Goal: Task Accomplishment & Management: Manage account settings

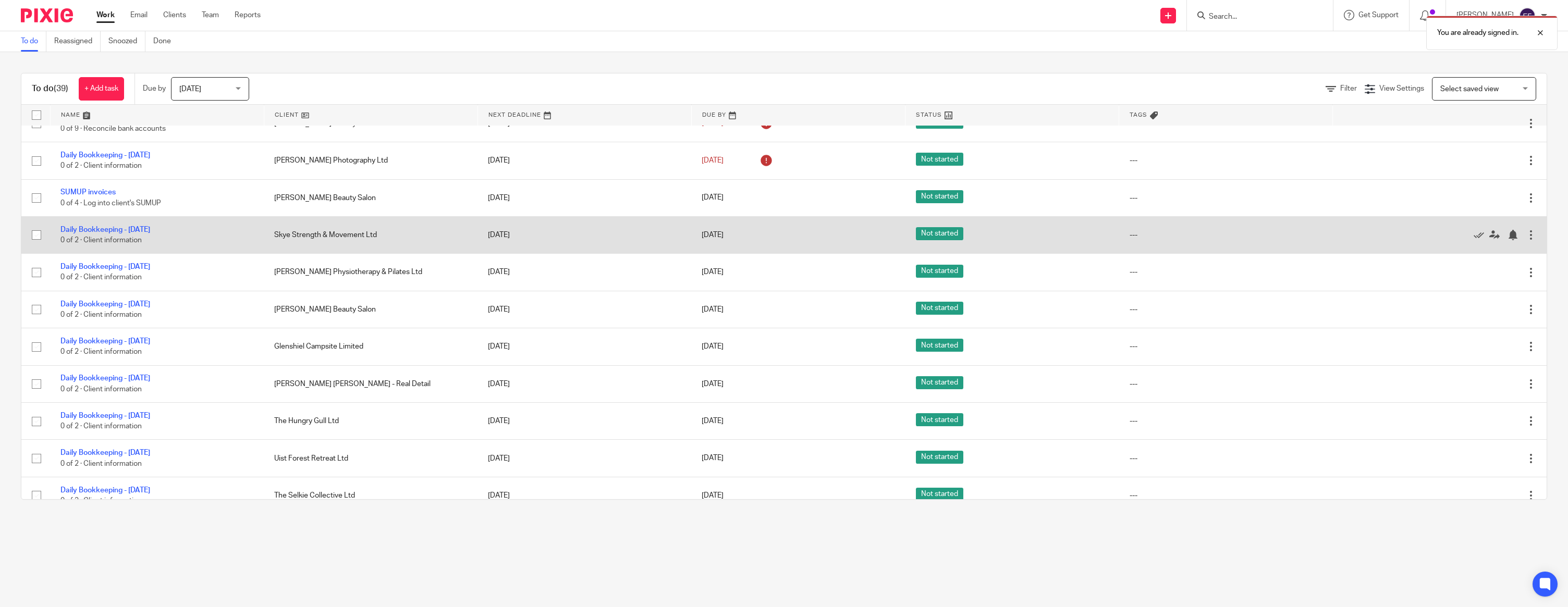
scroll to position [656, 0]
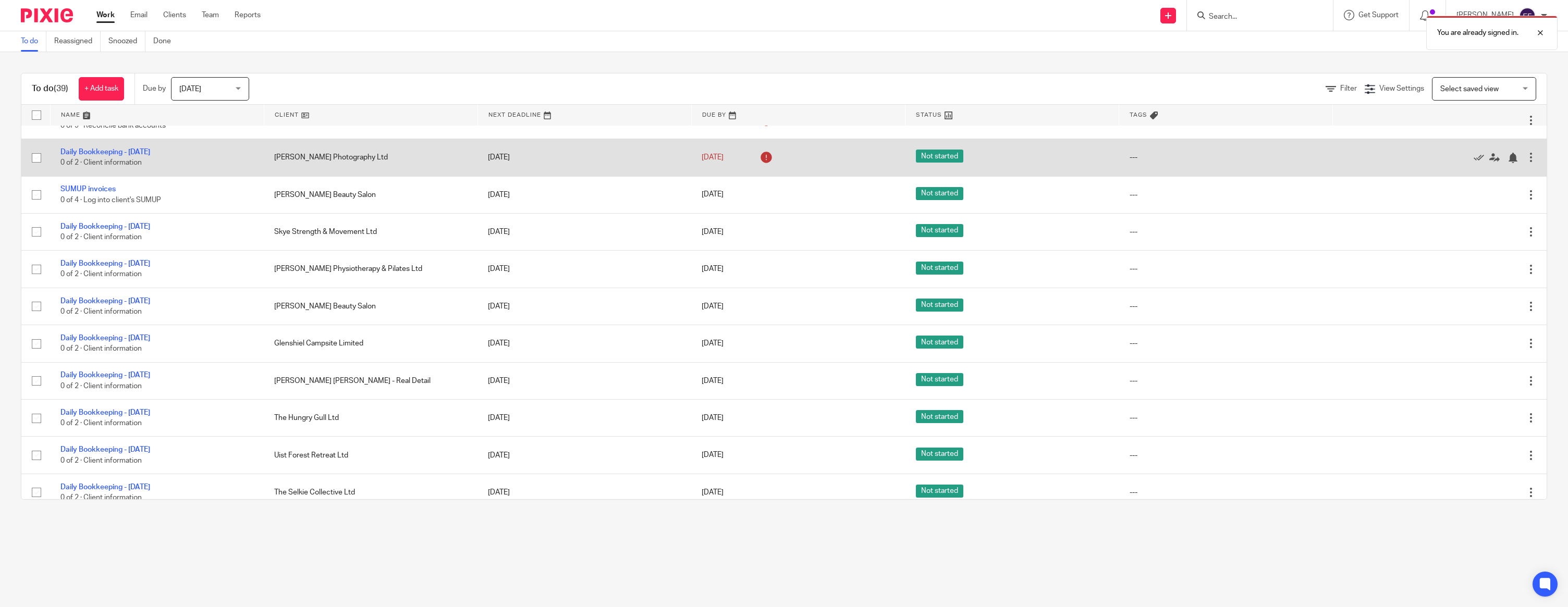
click at [1530, 163] on div at bounding box center [1531, 157] width 10 height 10
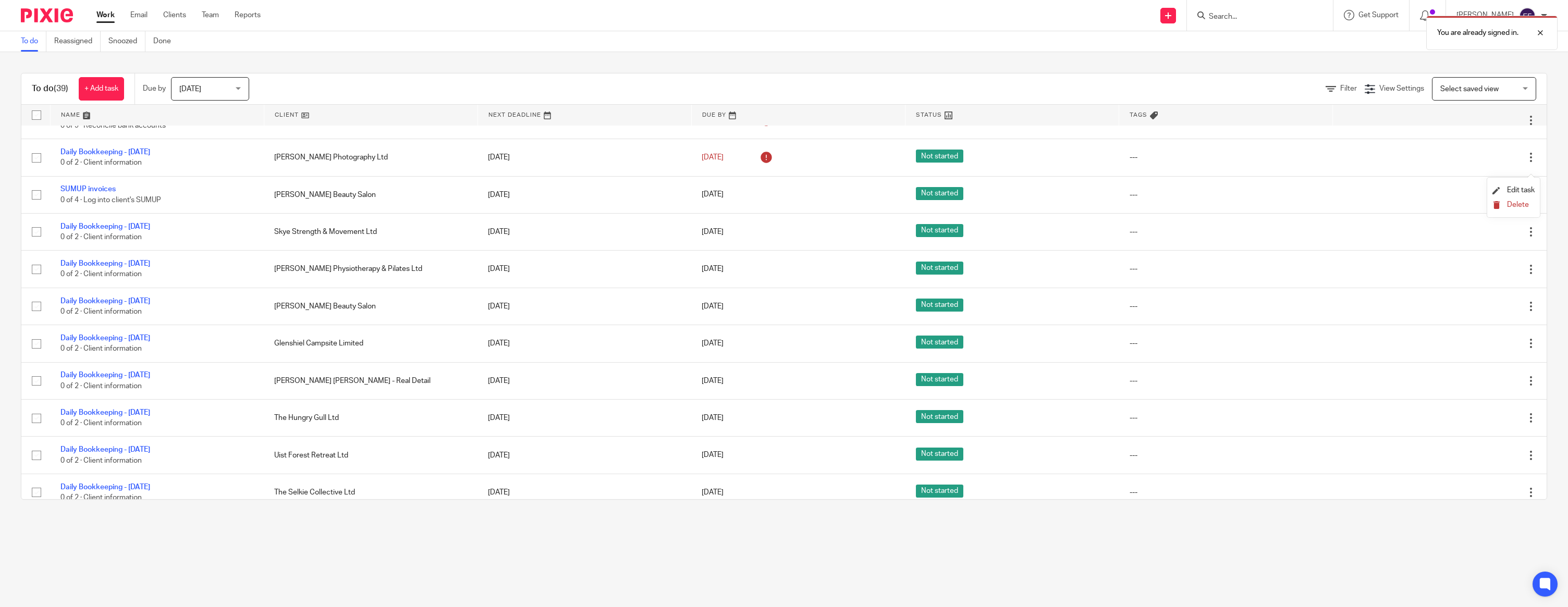
click at [1509, 205] on span "Delete" at bounding box center [1518, 205] width 22 height 7
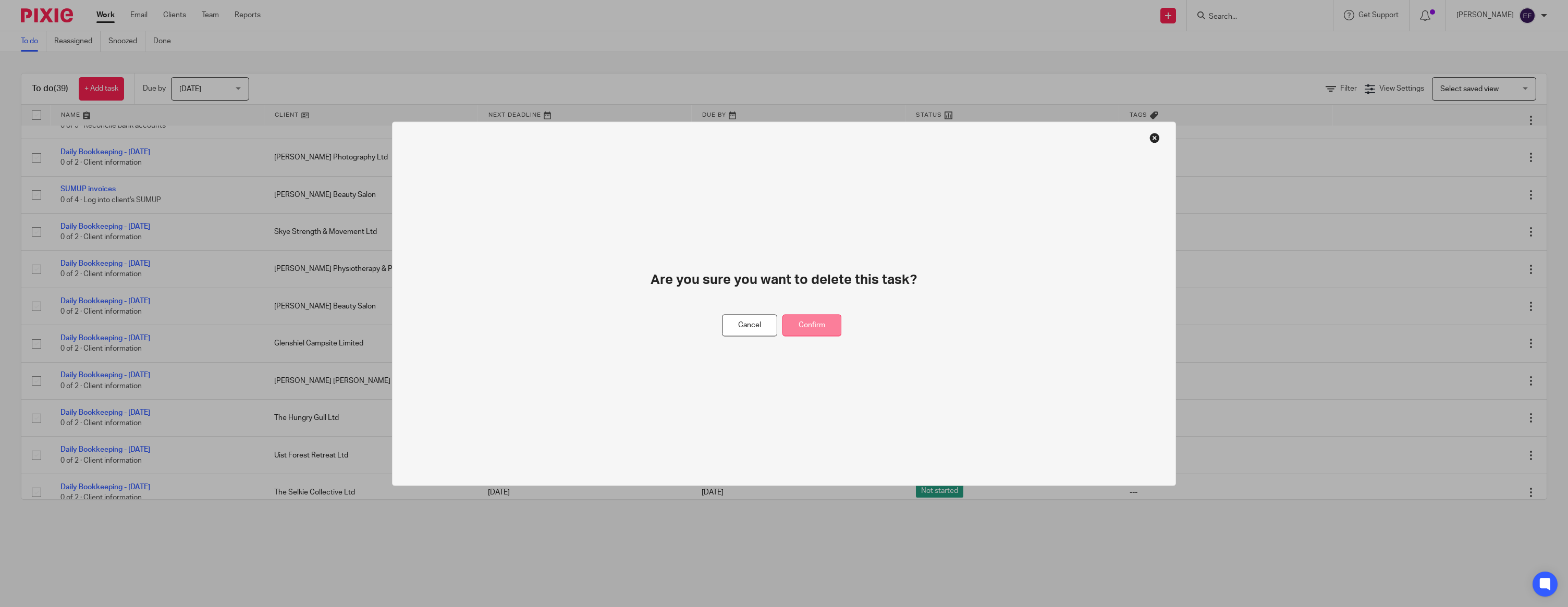
click at [832, 321] on button "Confirm" at bounding box center [812, 325] width 59 height 23
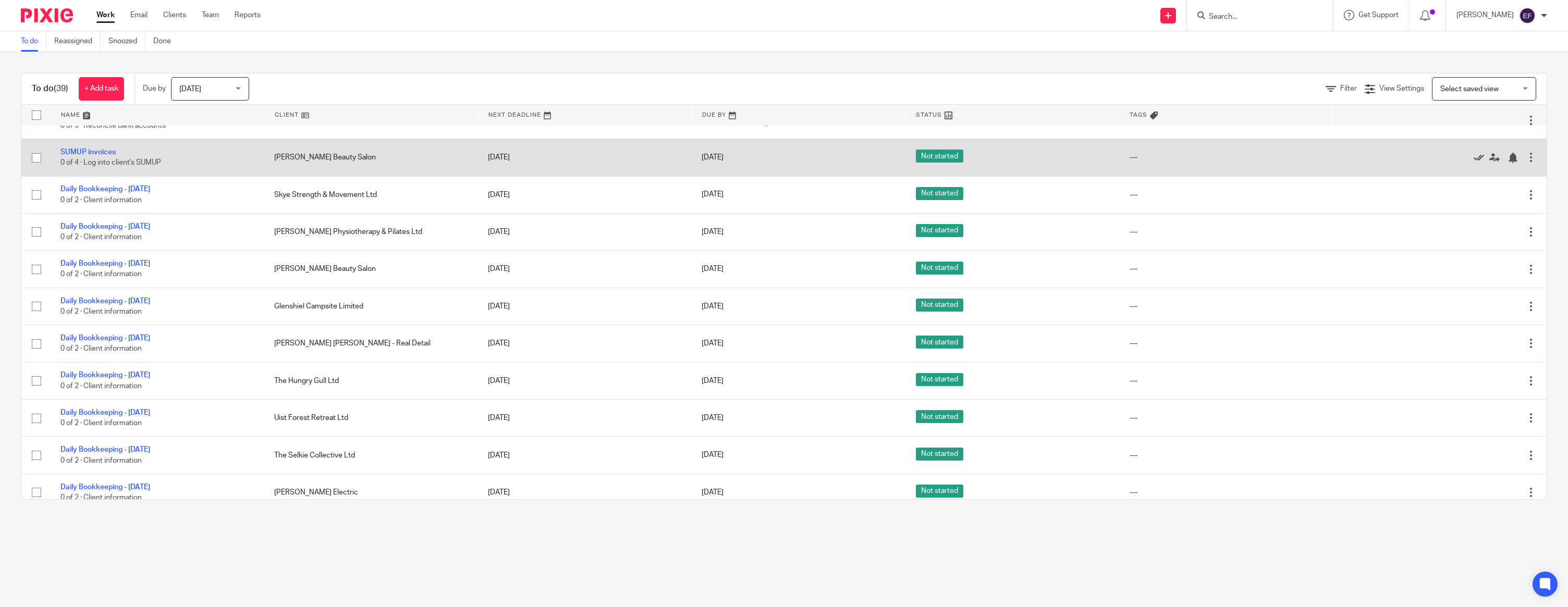
click at [1476, 163] on icon at bounding box center [1479, 157] width 10 height 10
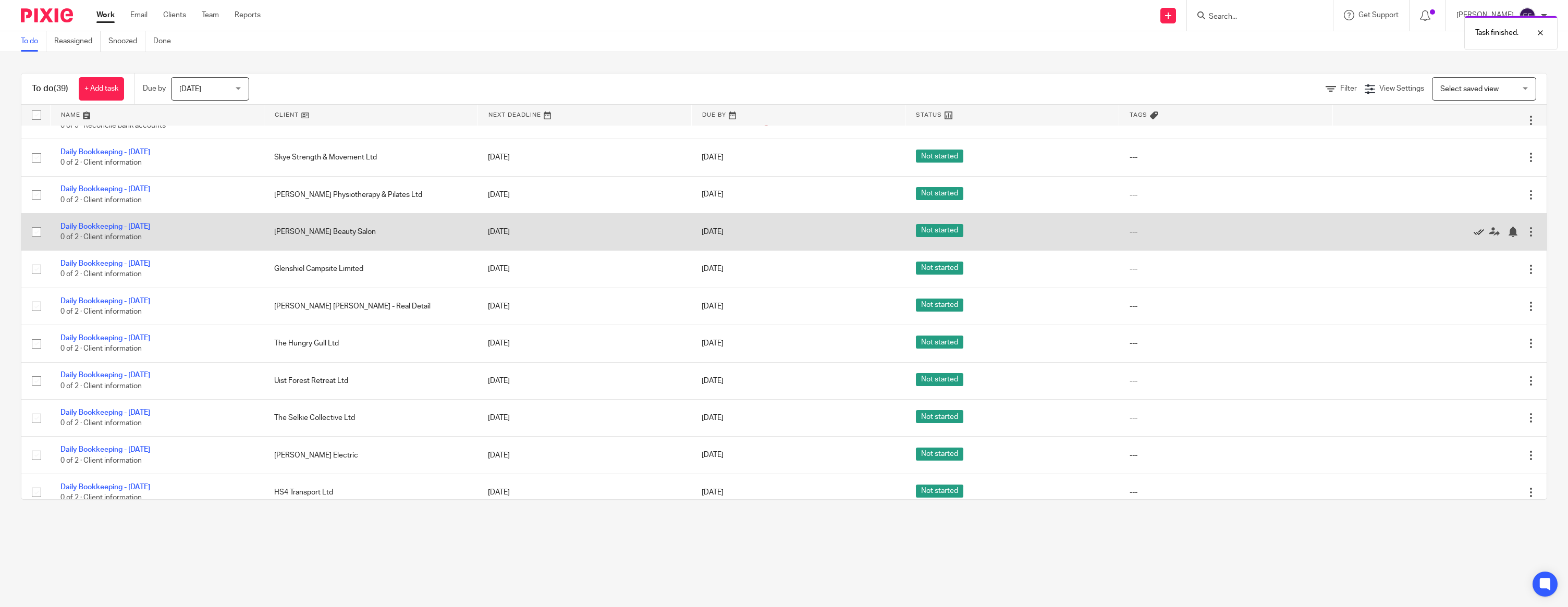
click at [1477, 237] on icon at bounding box center [1479, 231] width 10 height 10
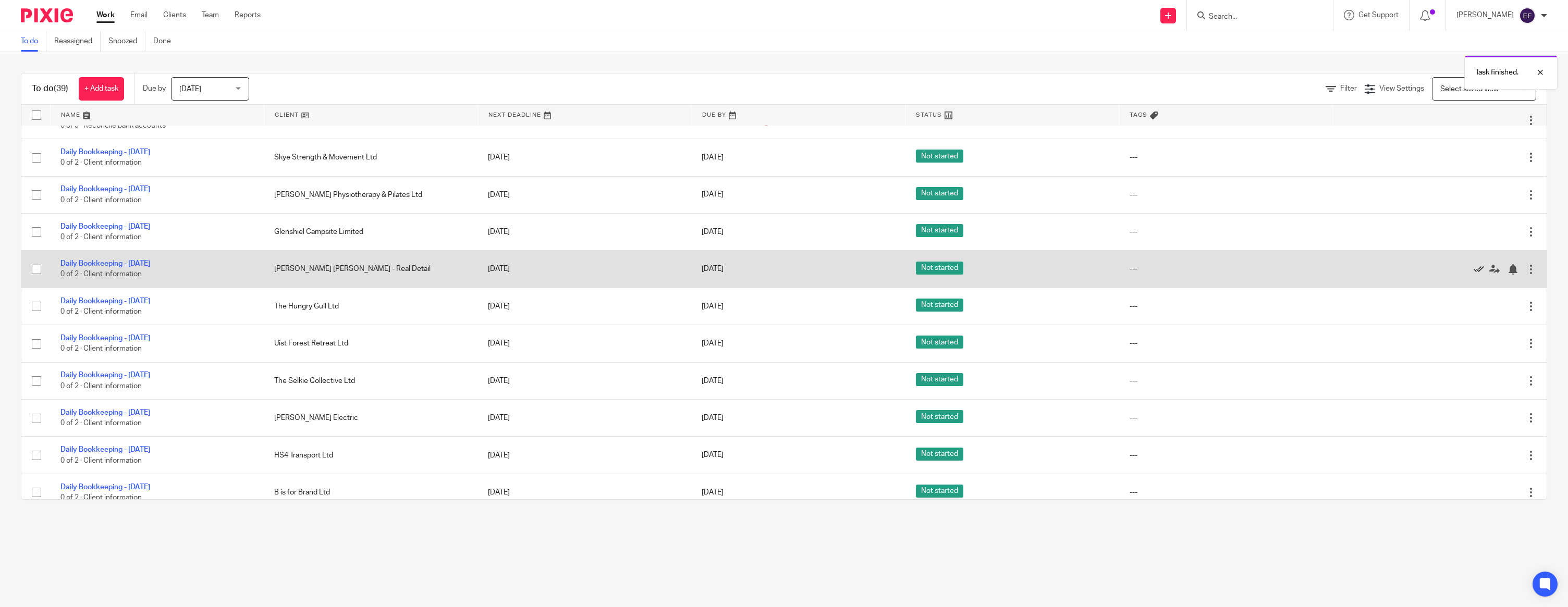
click at [1474, 275] on icon at bounding box center [1479, 269] width 10 height 10
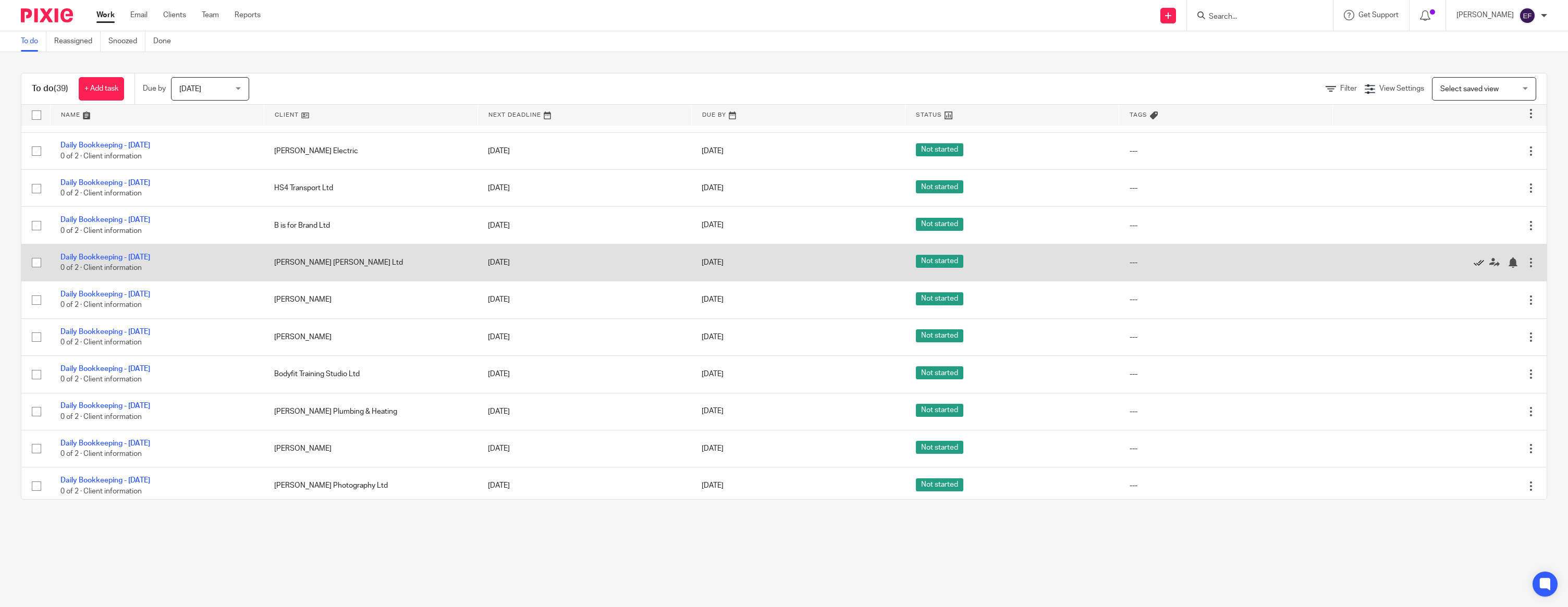
scroll to position [887, 0]
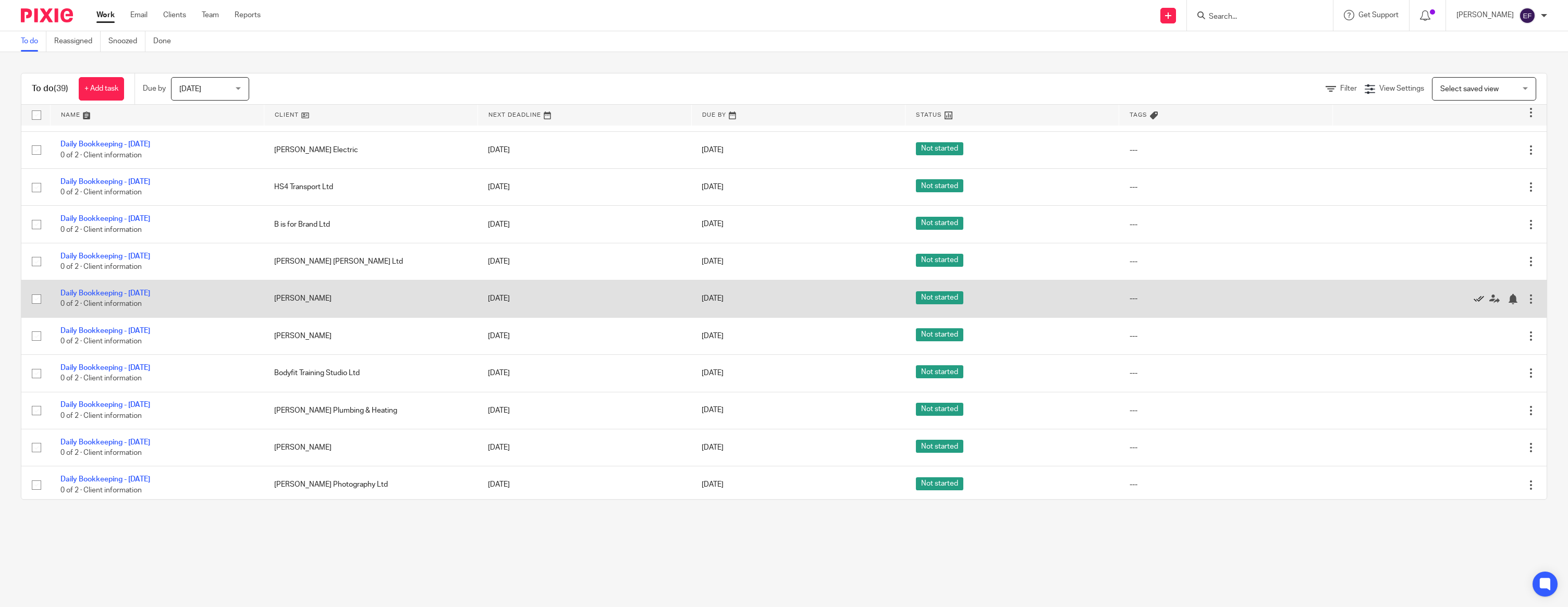
click at [1474, 304] on icon at bounding box center [1479, 299] width 10 height 10
click at [1479, 304] on icon at bounding box center [1479, 299] width 10 height 10
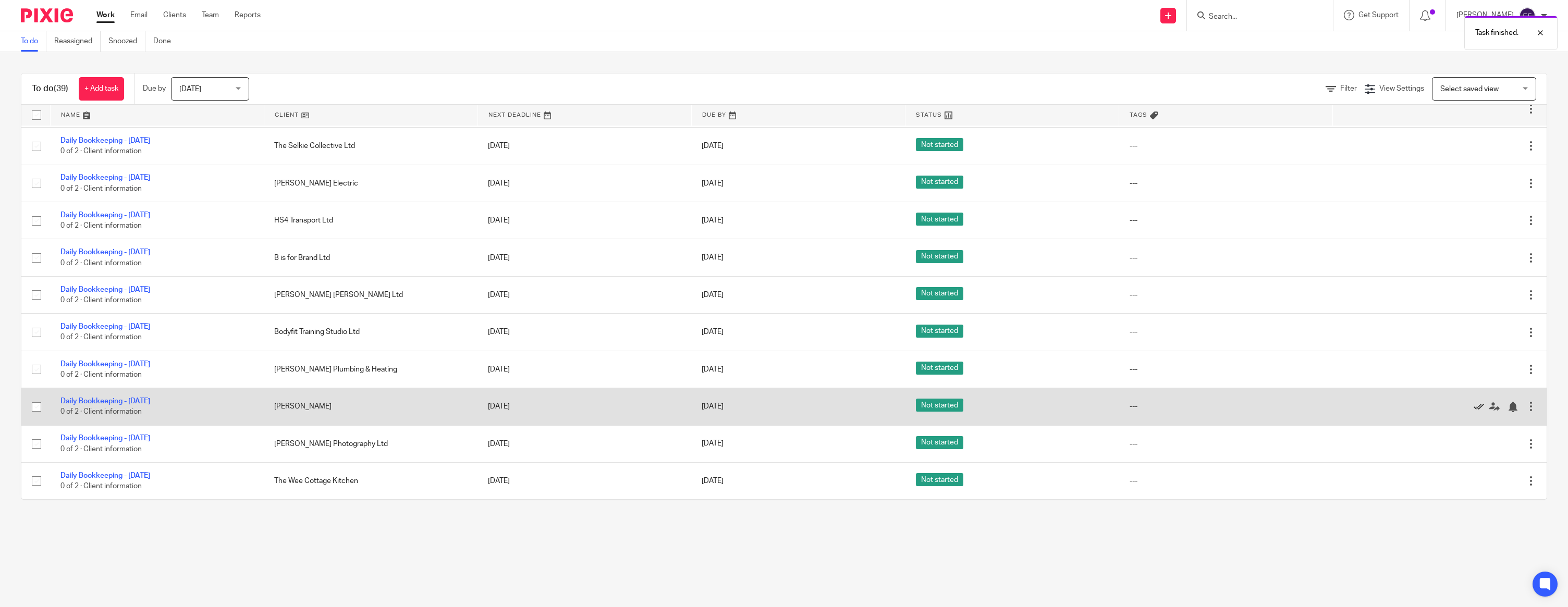
click at [1482, 403] on icon at bounding box center [1479, 407] width 10 height 10
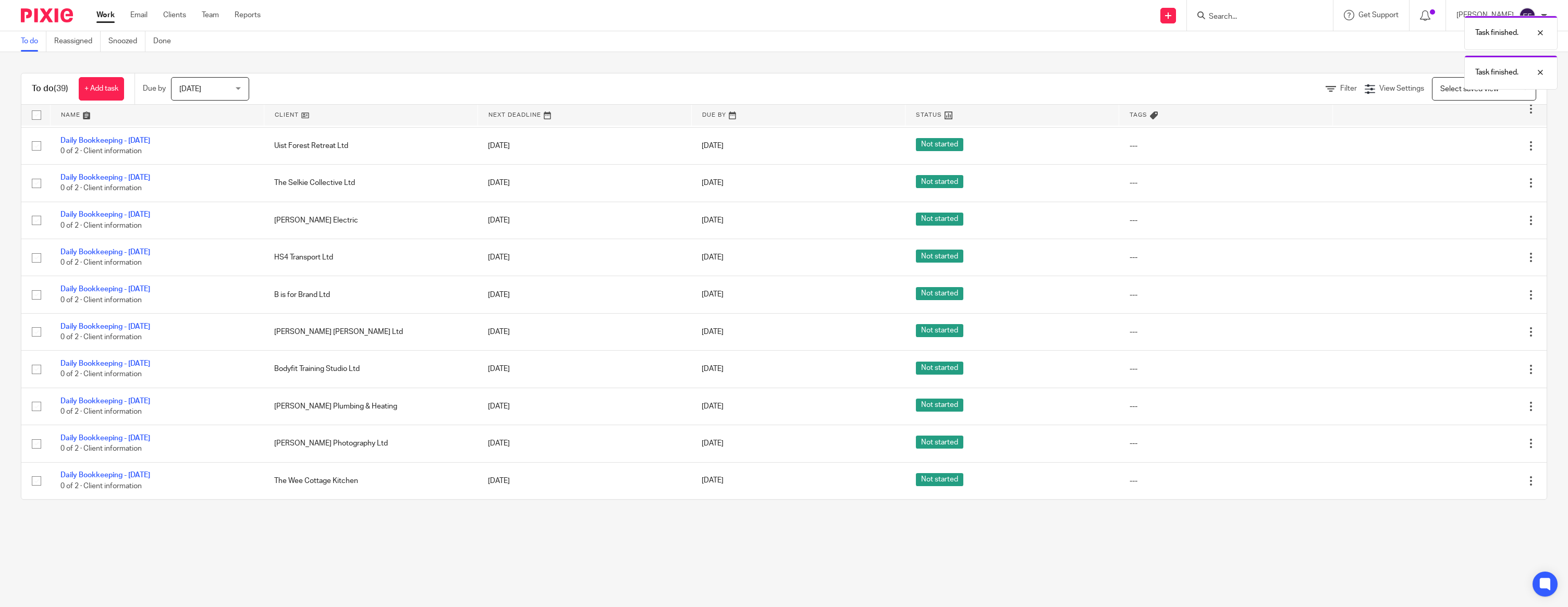
scroll to position [833, 0]
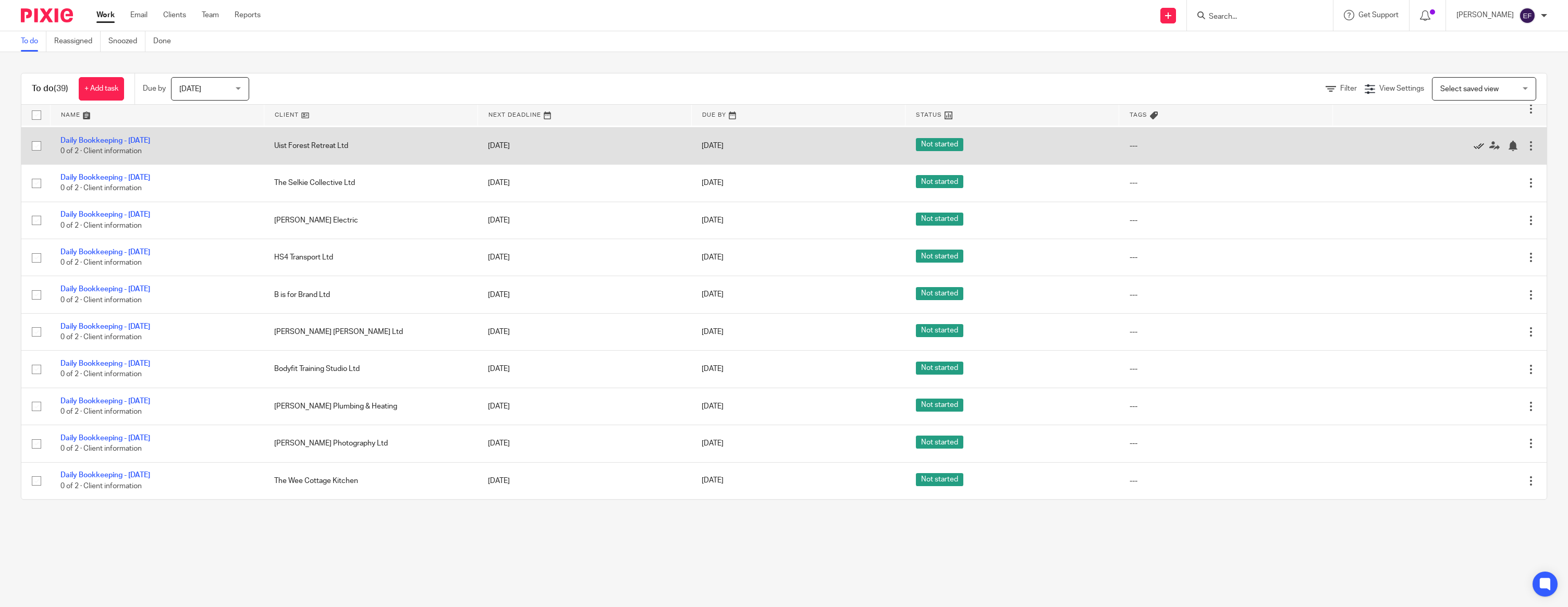
click at [1479, 141] on icon at bounding box center [1479, 146] width 10 height 10
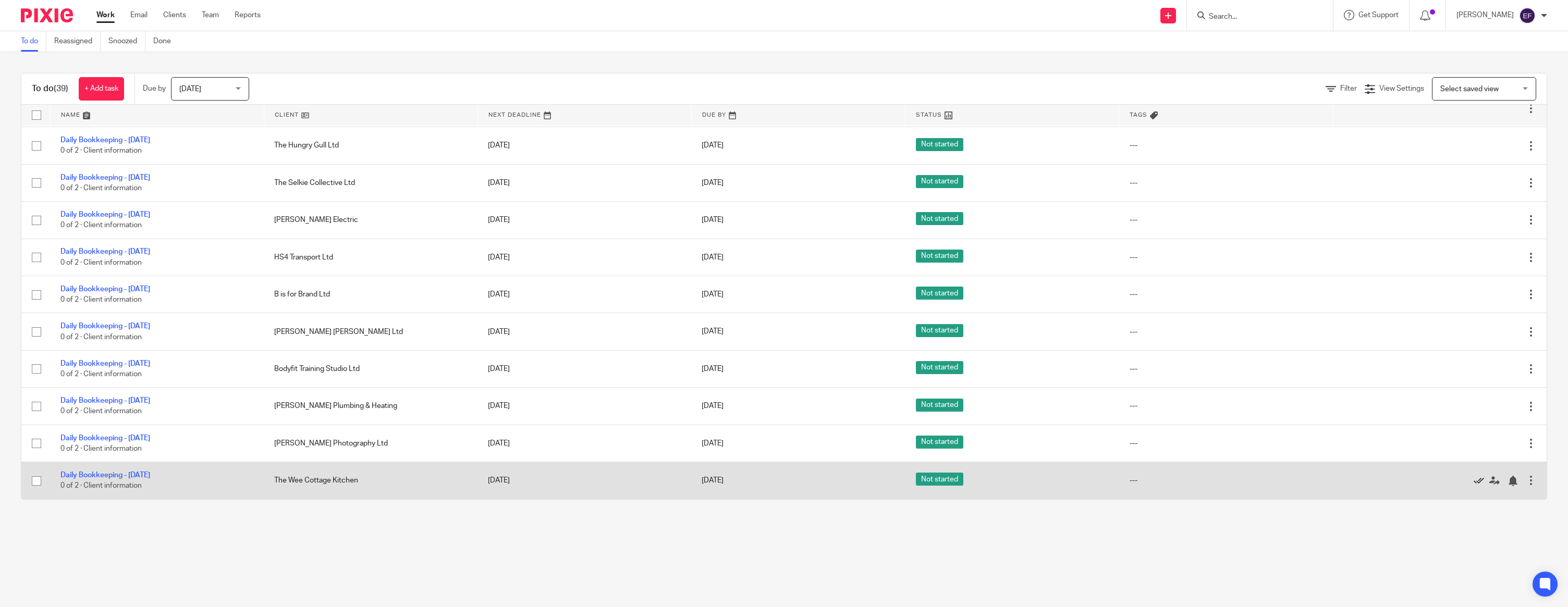
click at [1479, 480] on icon at bounding box center [1479, 481] width 10 height 10
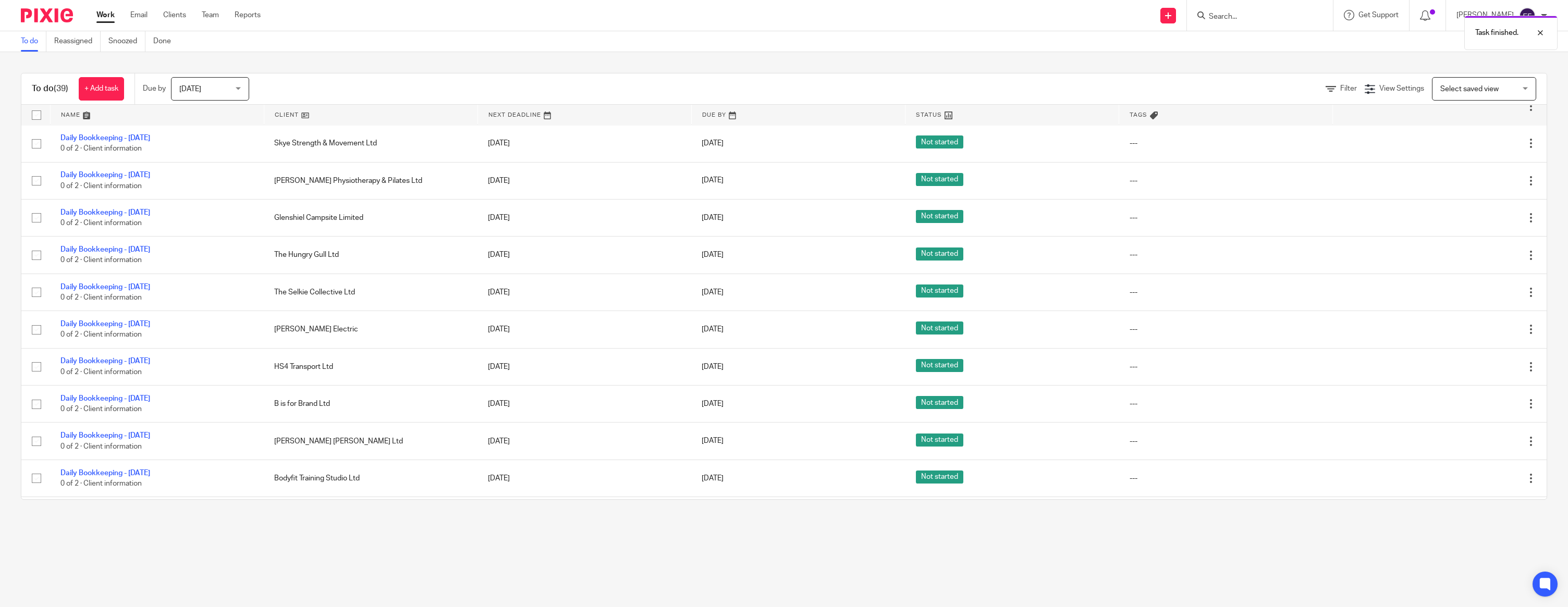
scroll to position [672, 0]
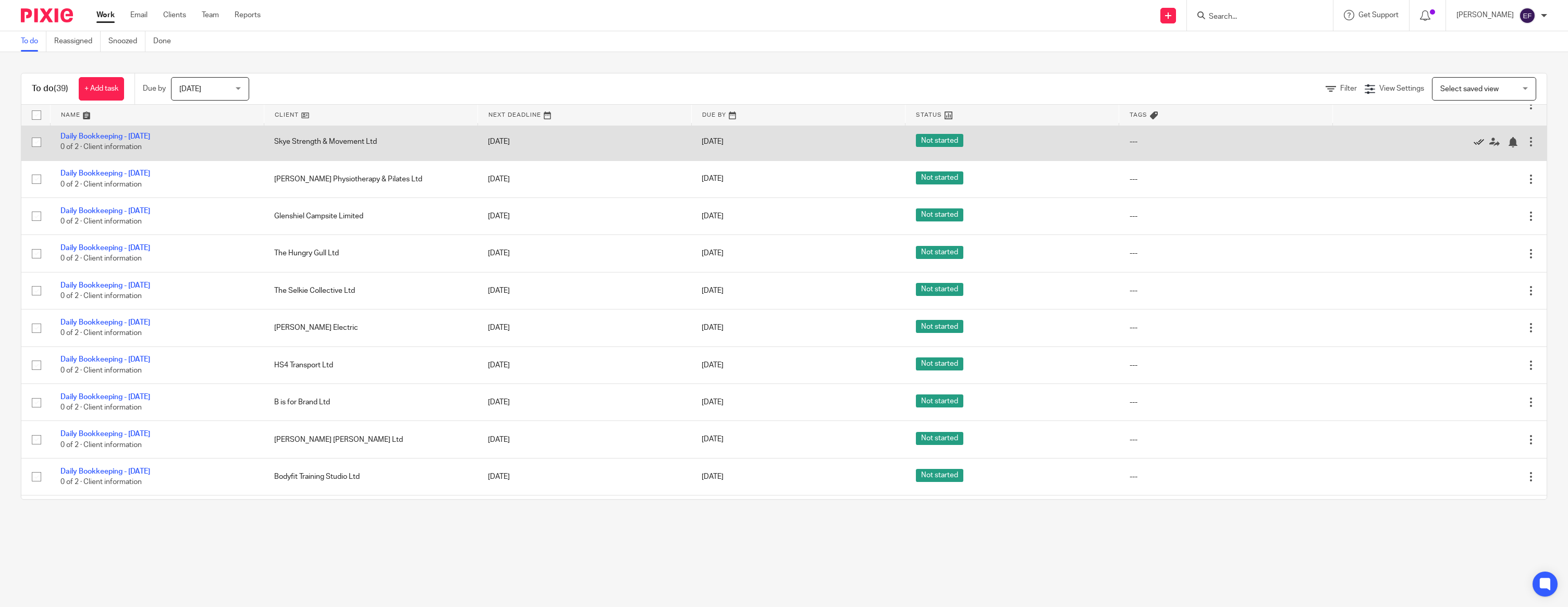
click at [1479, 147] on icon at bounding box center [1479, 142] width 10 height 10
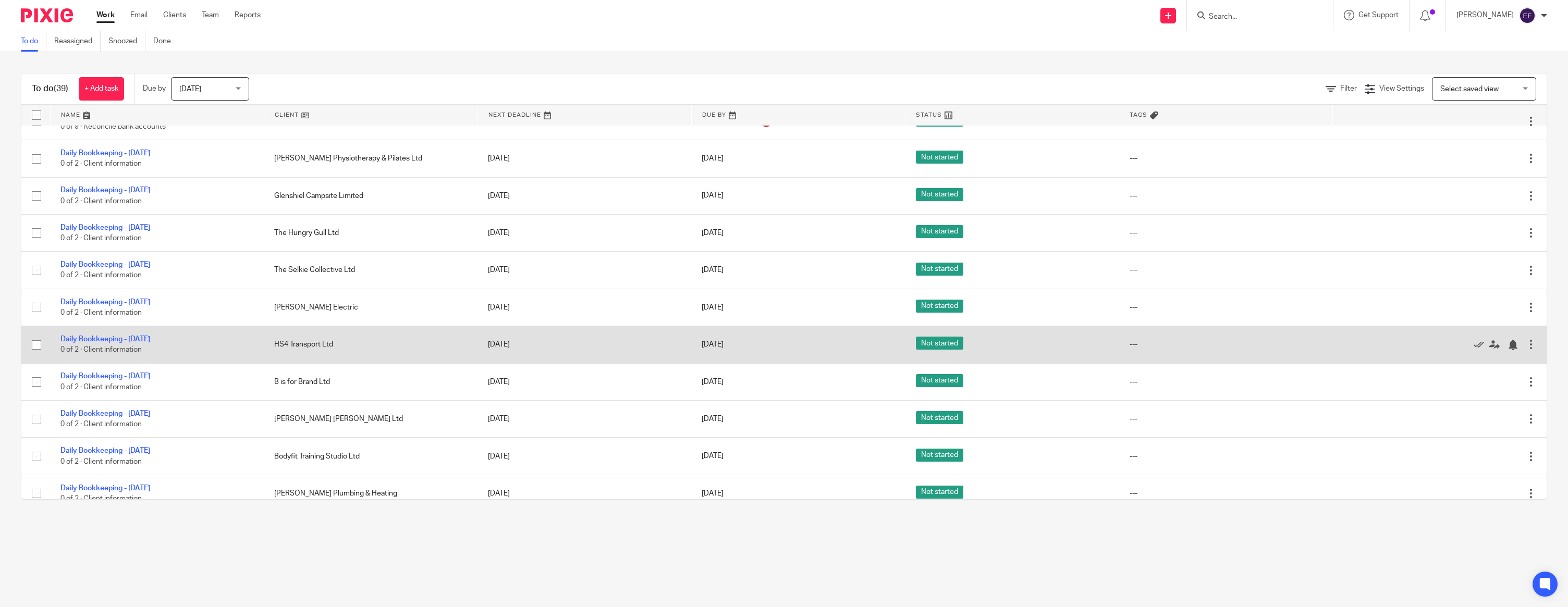
scroll to position [647, 0]
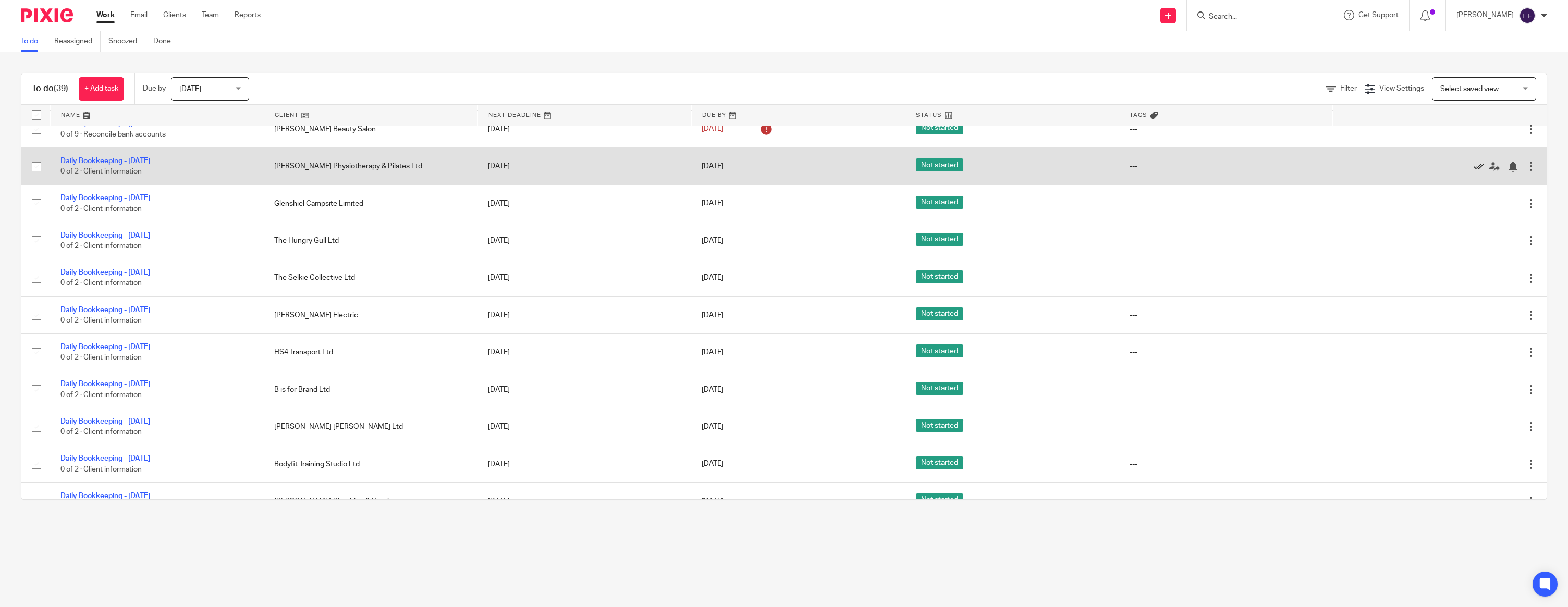
click at [1480, 172] on icon at bounding box center [1479, 167] width 10 height 10
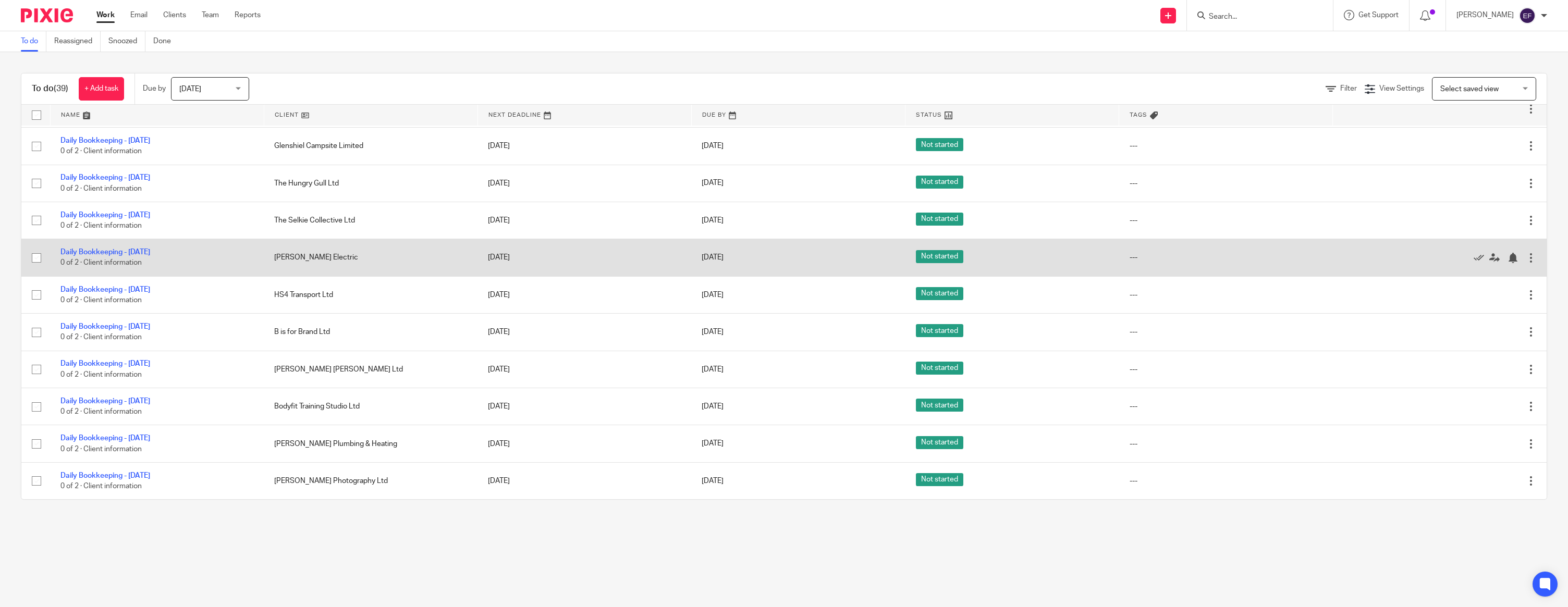
scroll to position [682, 0]
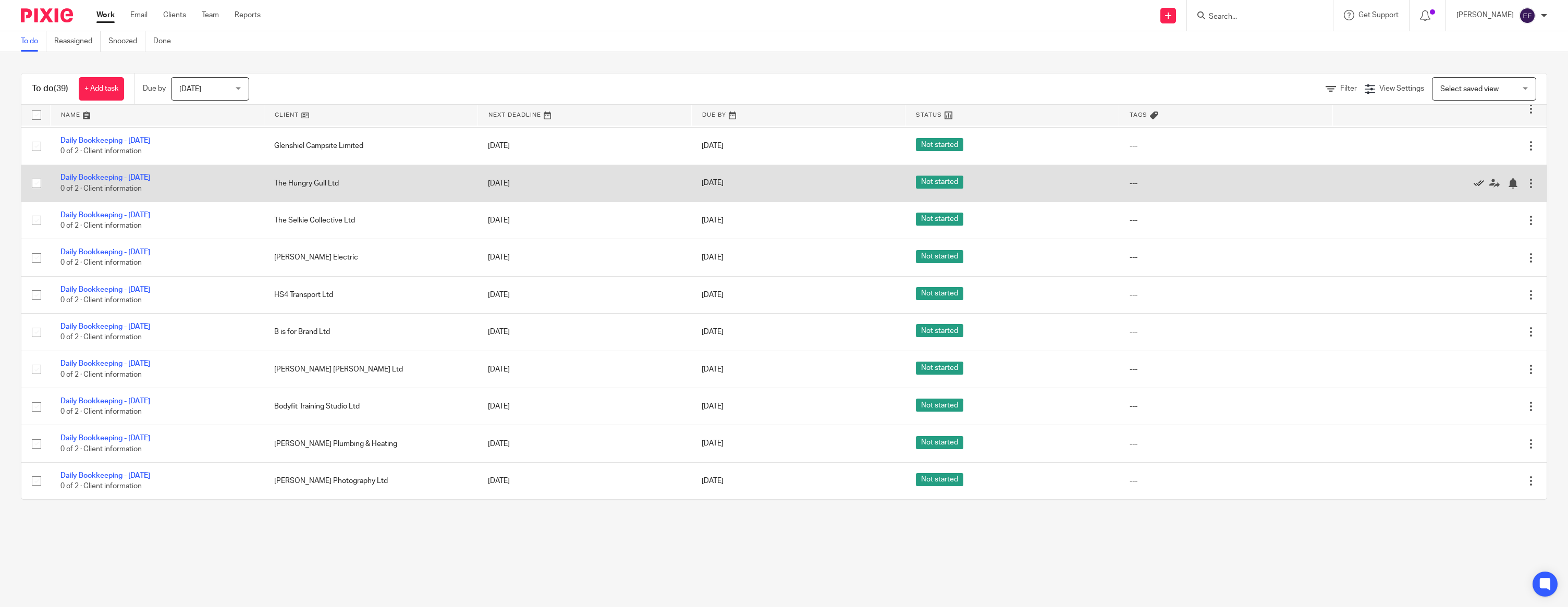
click at [1479, 179] on icon at bounding box center [1479, 183] width 10 height 10
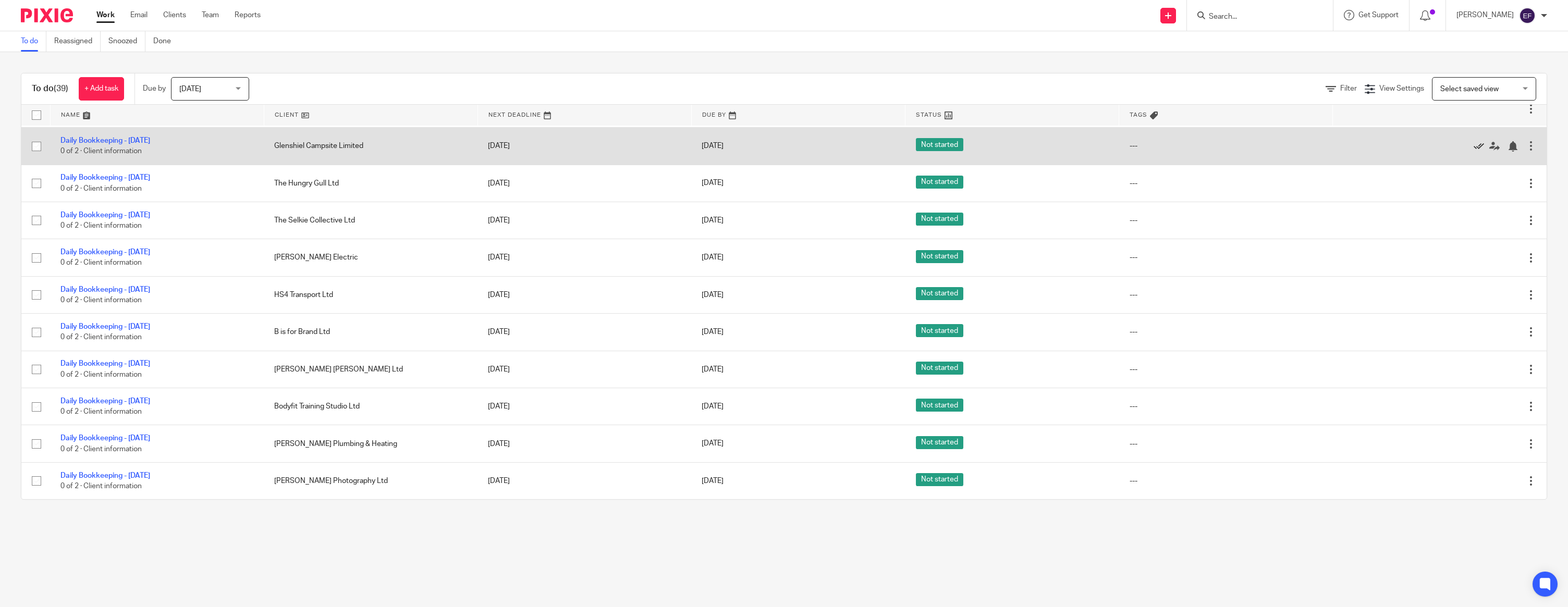
scroll to position [644, 0]
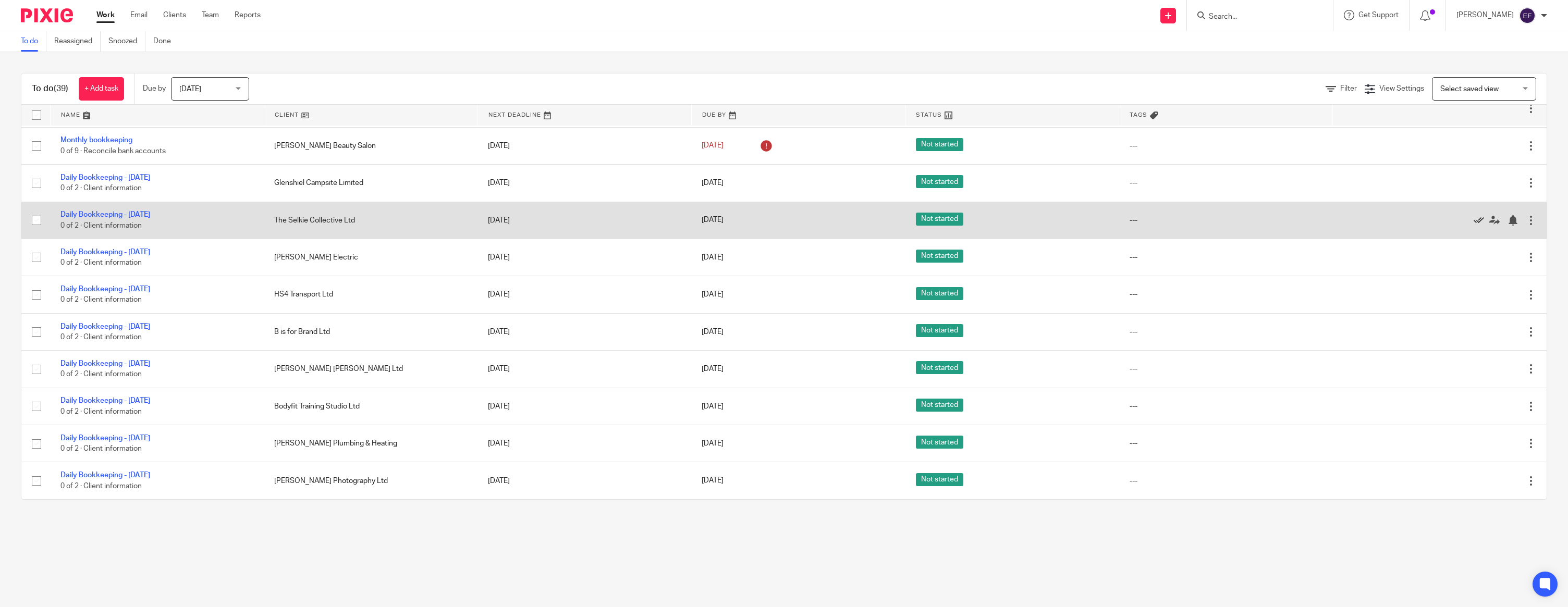
click at [1482, 215] on icon at bounding box center [1479, 220] width 10 height 10
click at [1480, 216] on icon at bounding box center [1479, 221] width 10 height 10
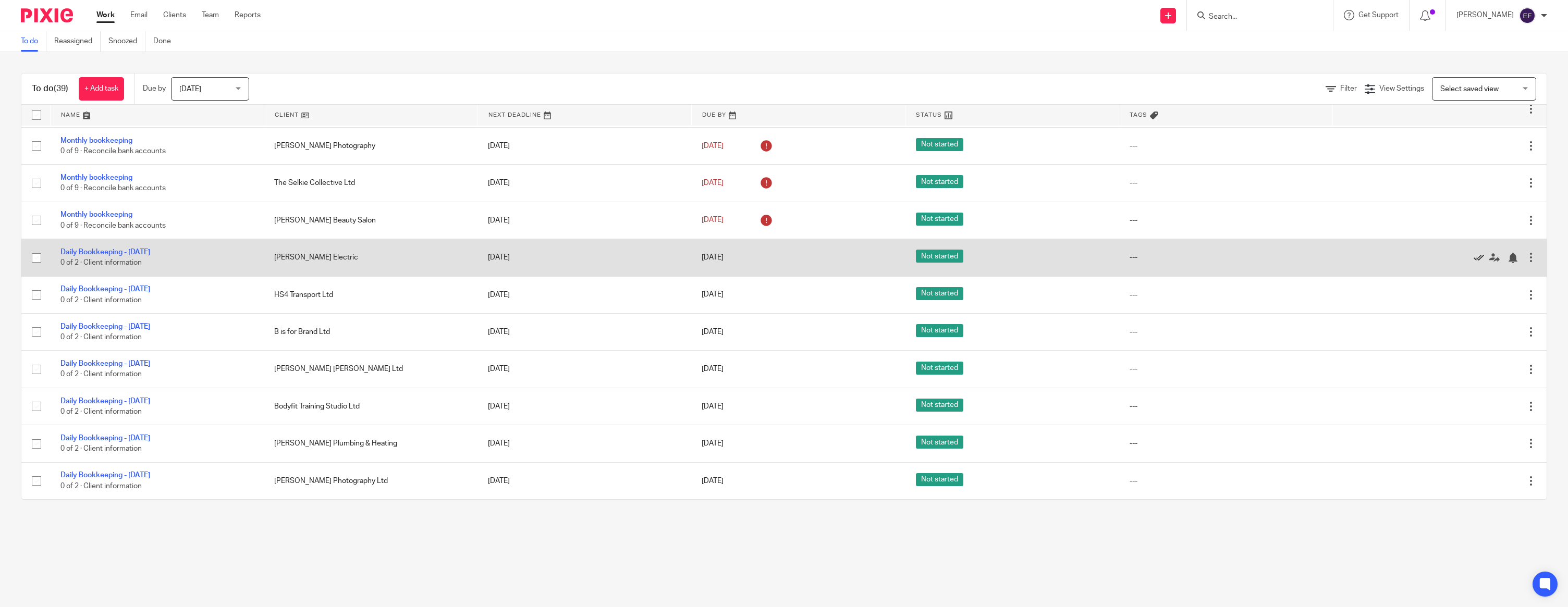
click at [1474, 253] on icon at bounding box center [1479, 258] width 10 height 10
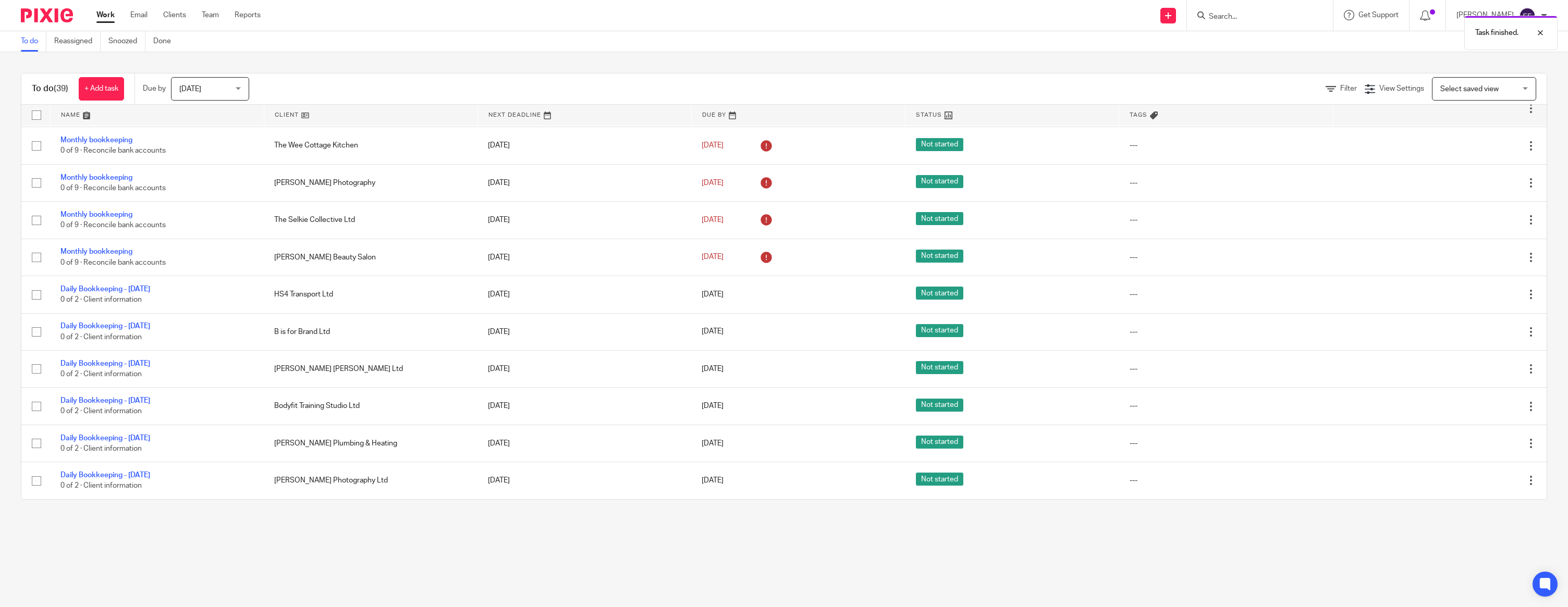
scroll to position [532, 0]
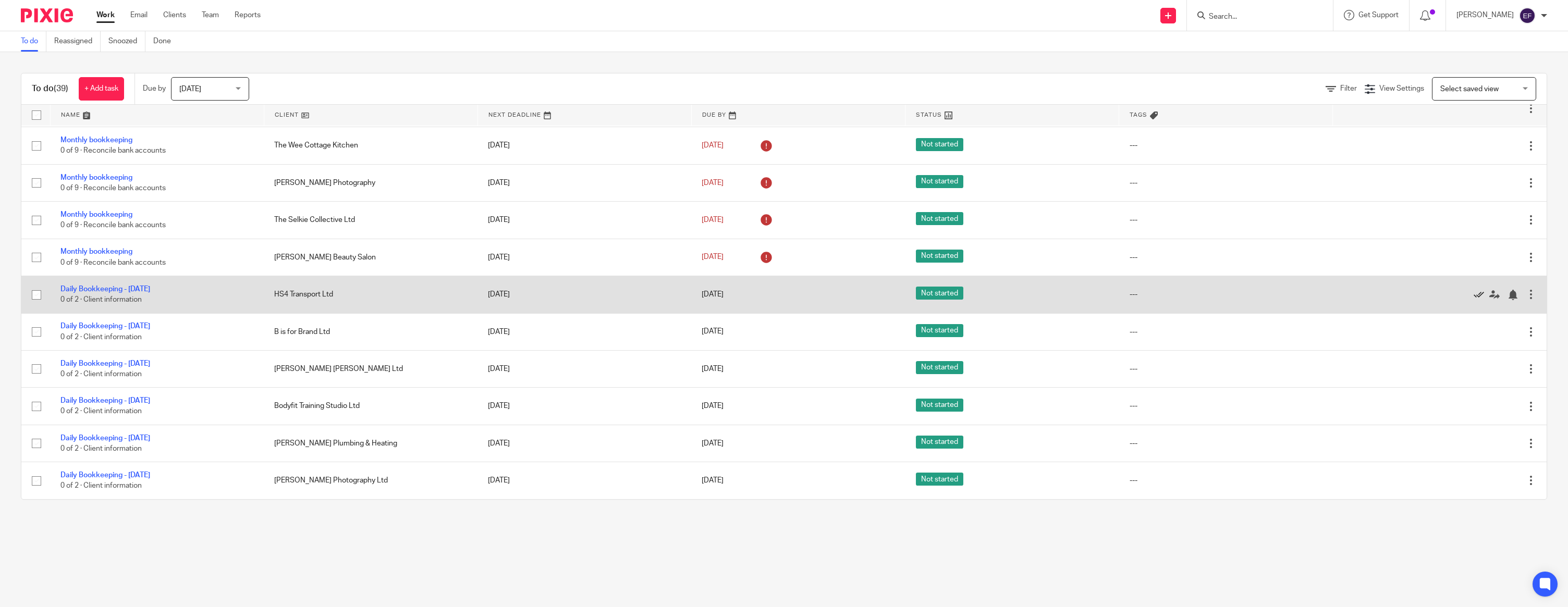
click at [1476, 291] on icon at bounding box center [1479, 295] width 10 height 10
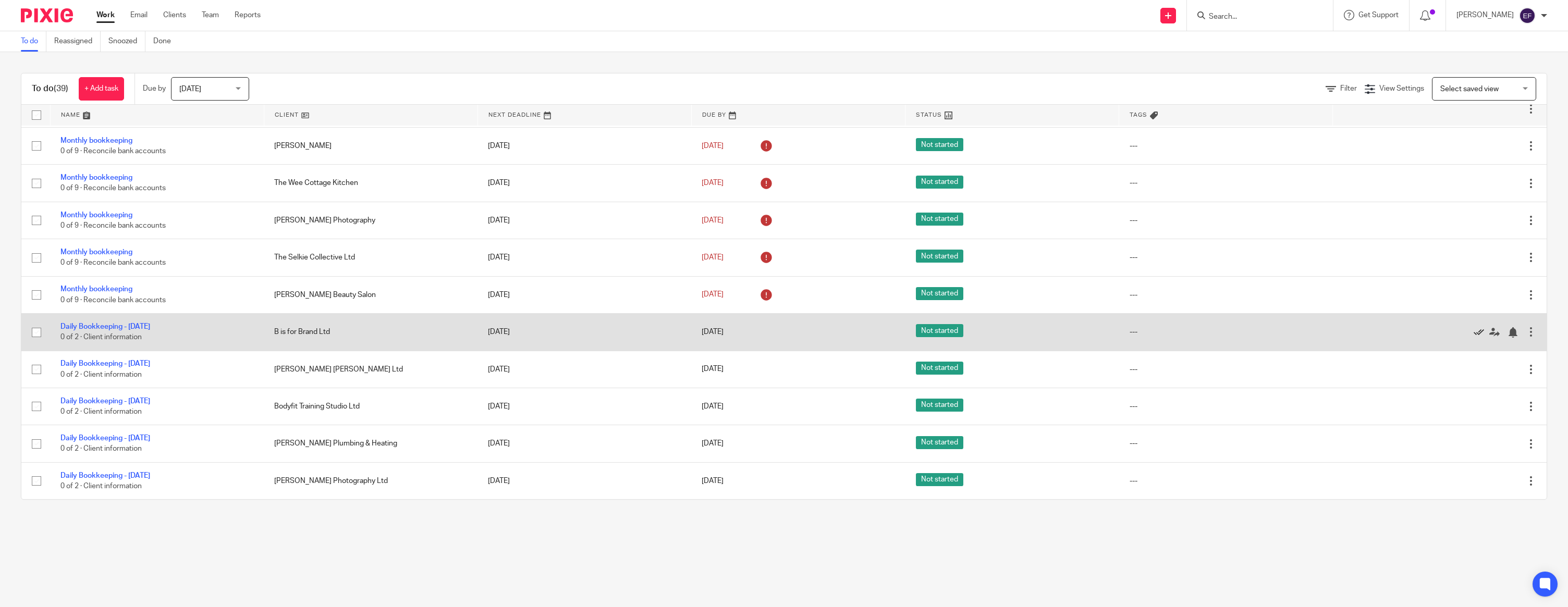
click at [1480, 329] on icon at bounding box center [1479, 332] width 10 height 10
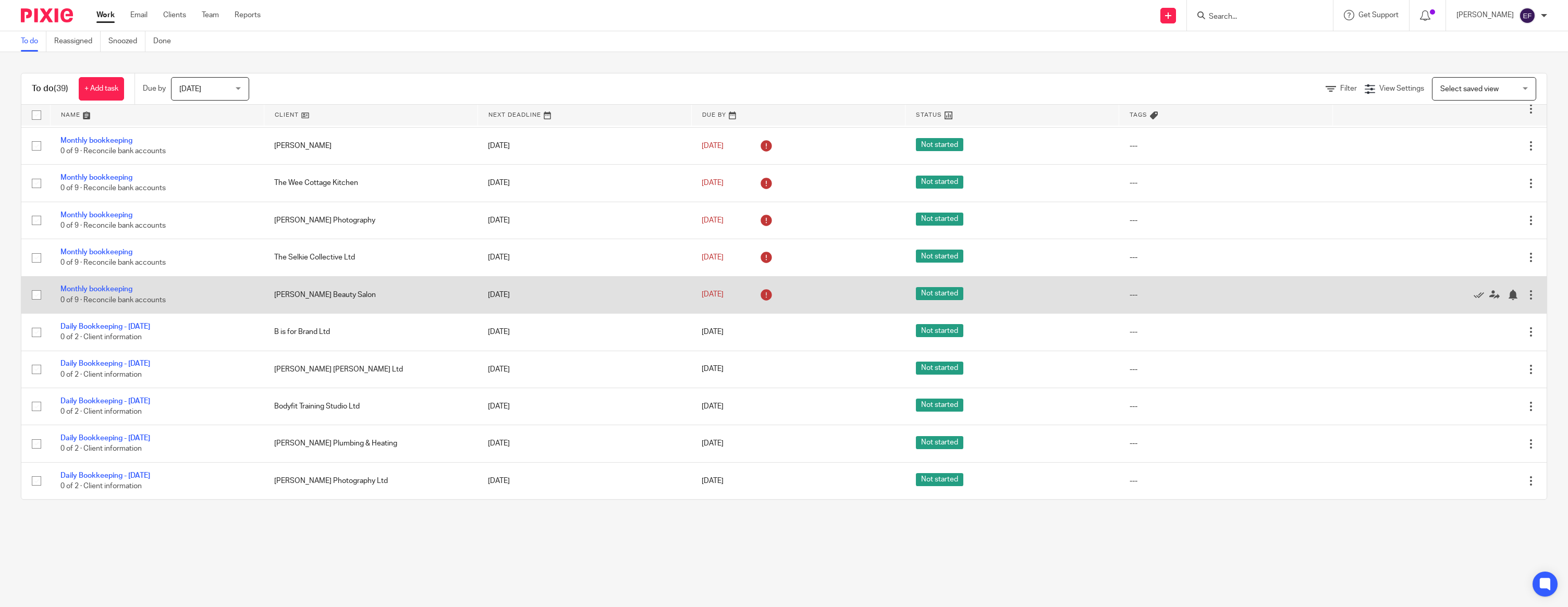
scroll to position [455, 0]
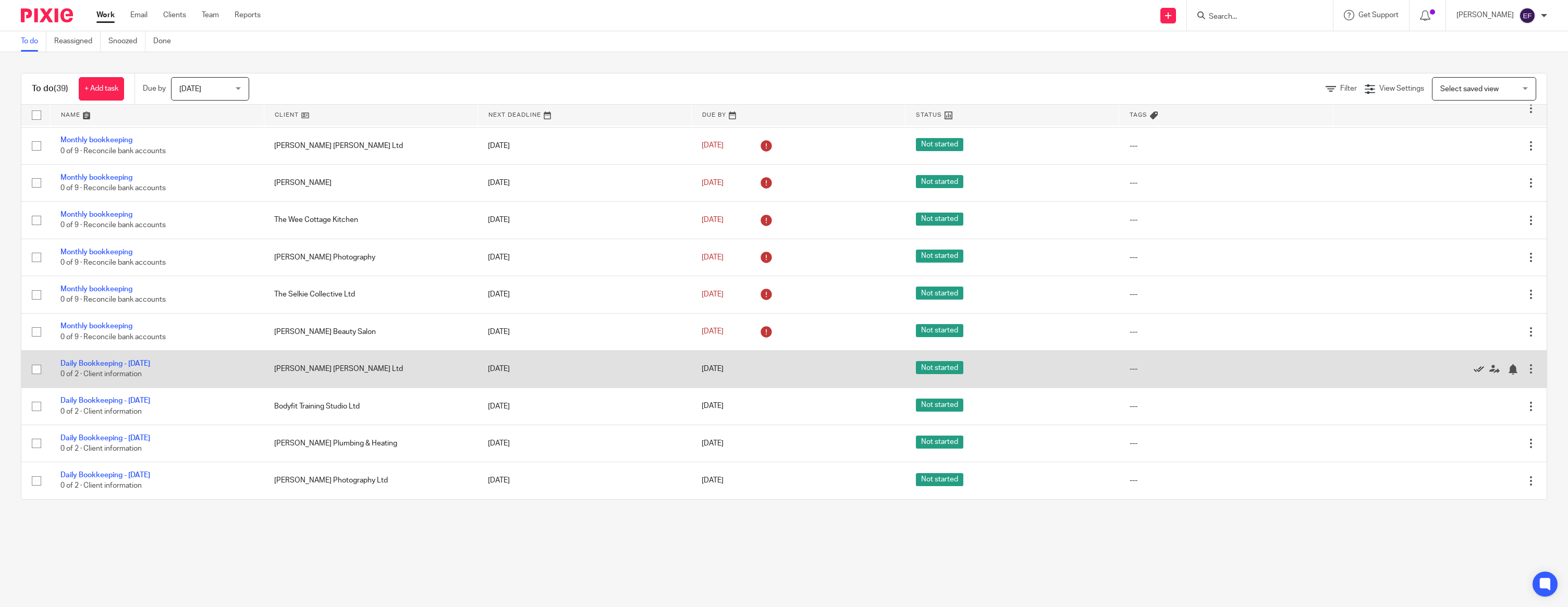
click at [1479, 367] on icon at bounding box center [1479, 369] width 10 height 10
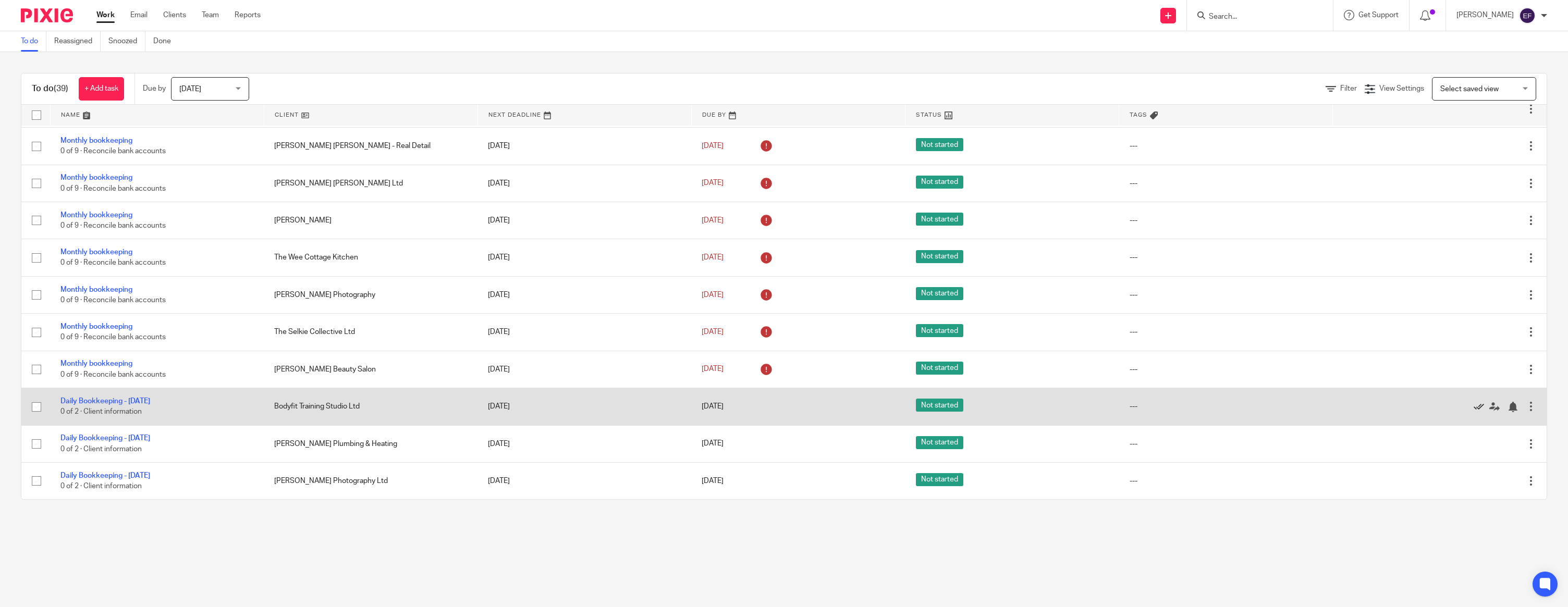
click at [1481, 402] on icon at bounding box center [1479, 407] width 10 height 10
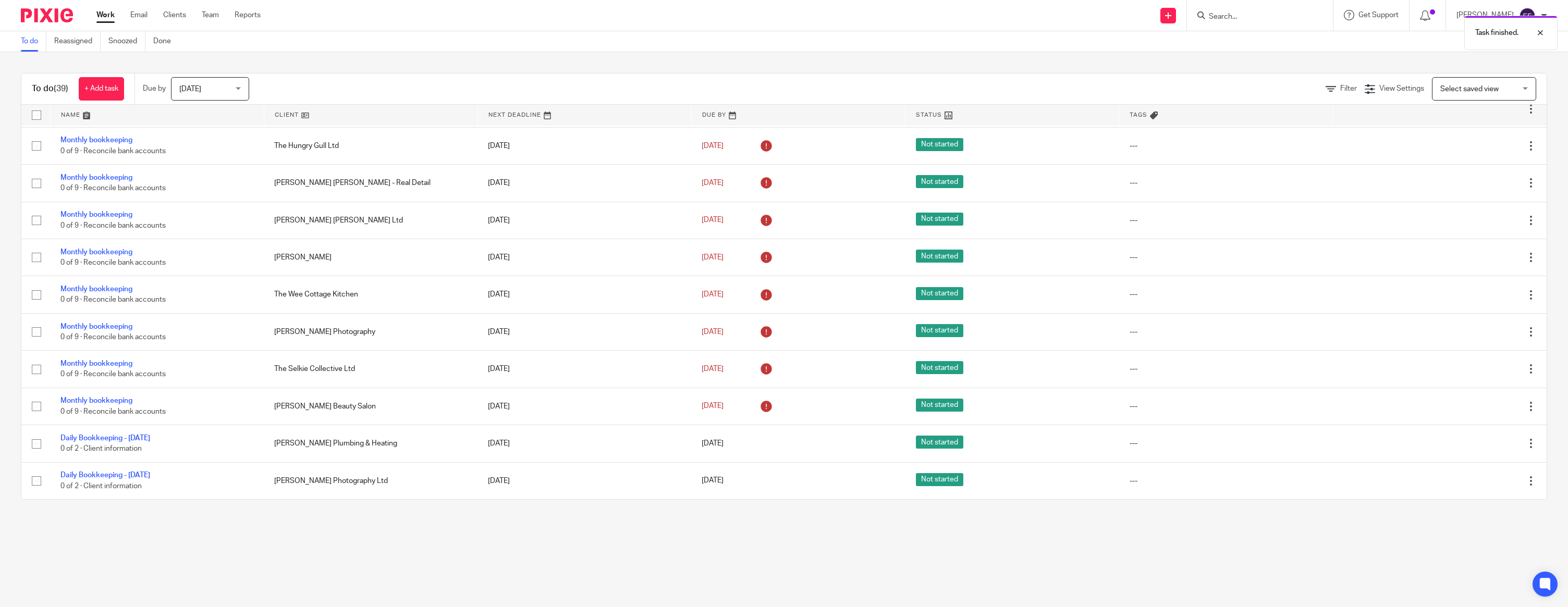
scroll to position [380, 0]
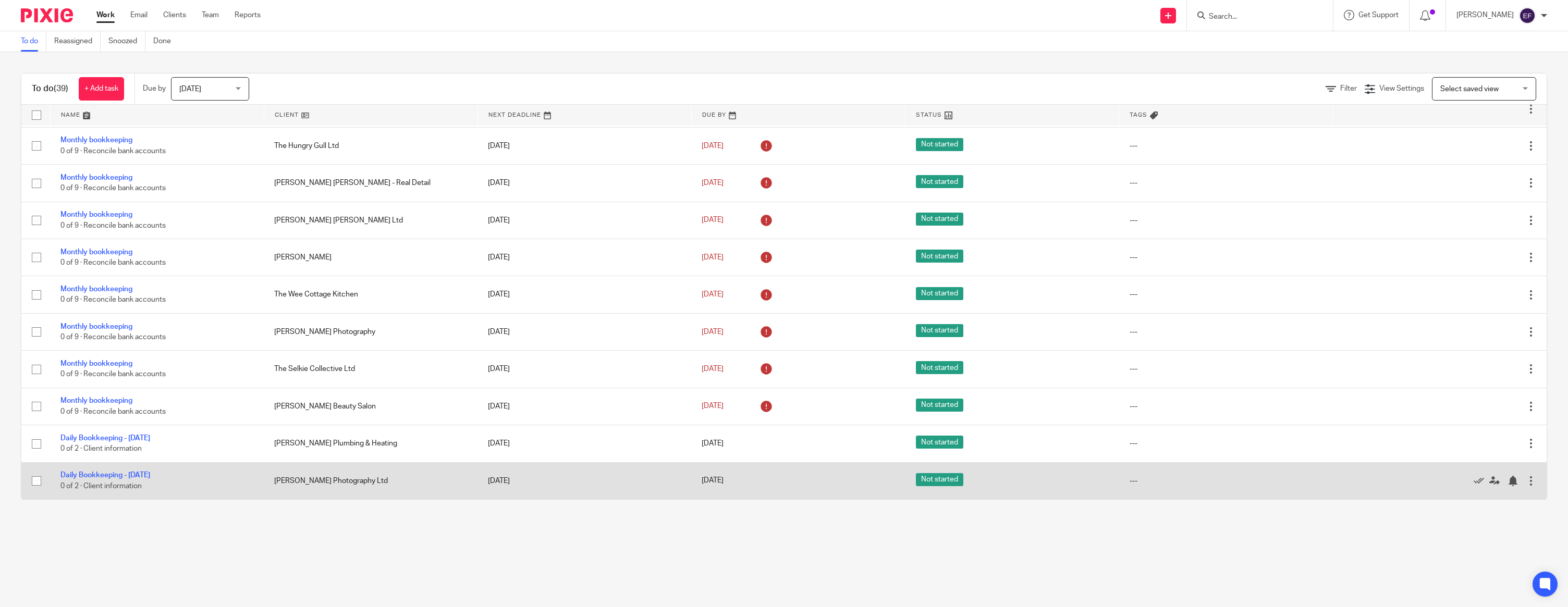
click at [1534, 477] on div at bounding box center [1531, 481] width 10 height 10
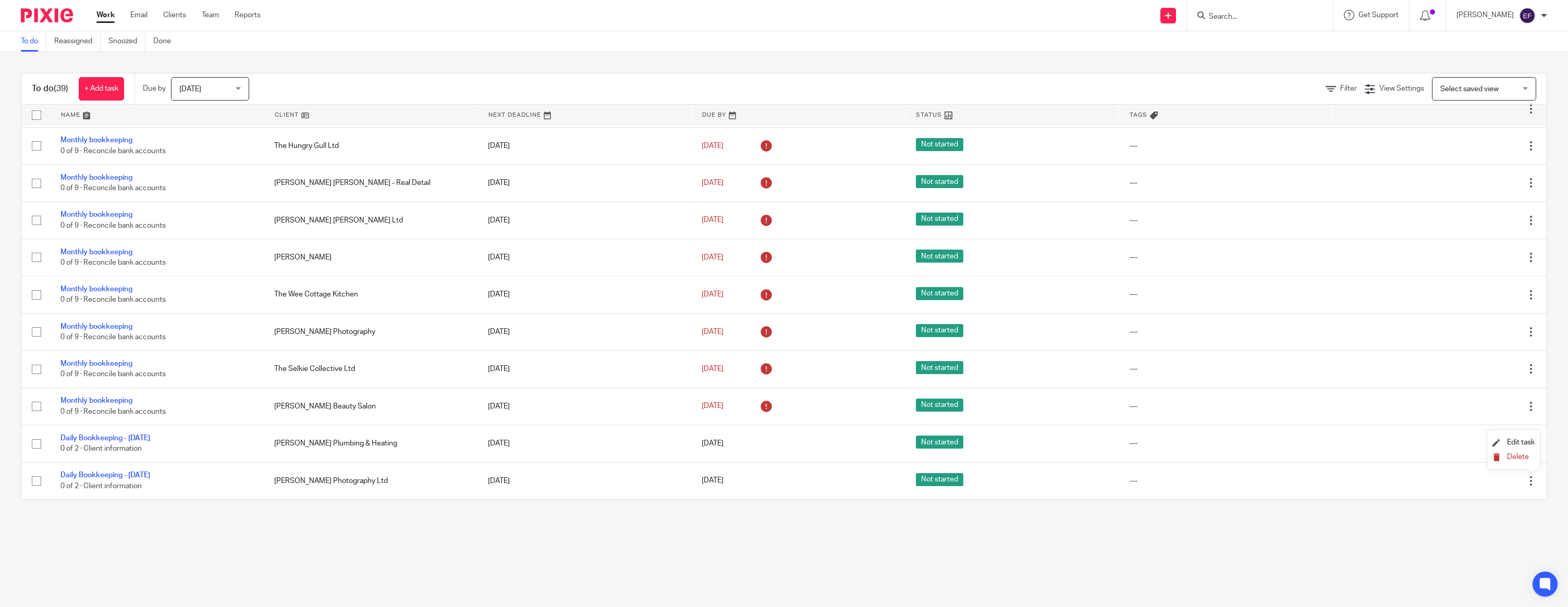
click at [1517, 458] on span "Delete" at bounding box center [1518, 457] width 22 height 7
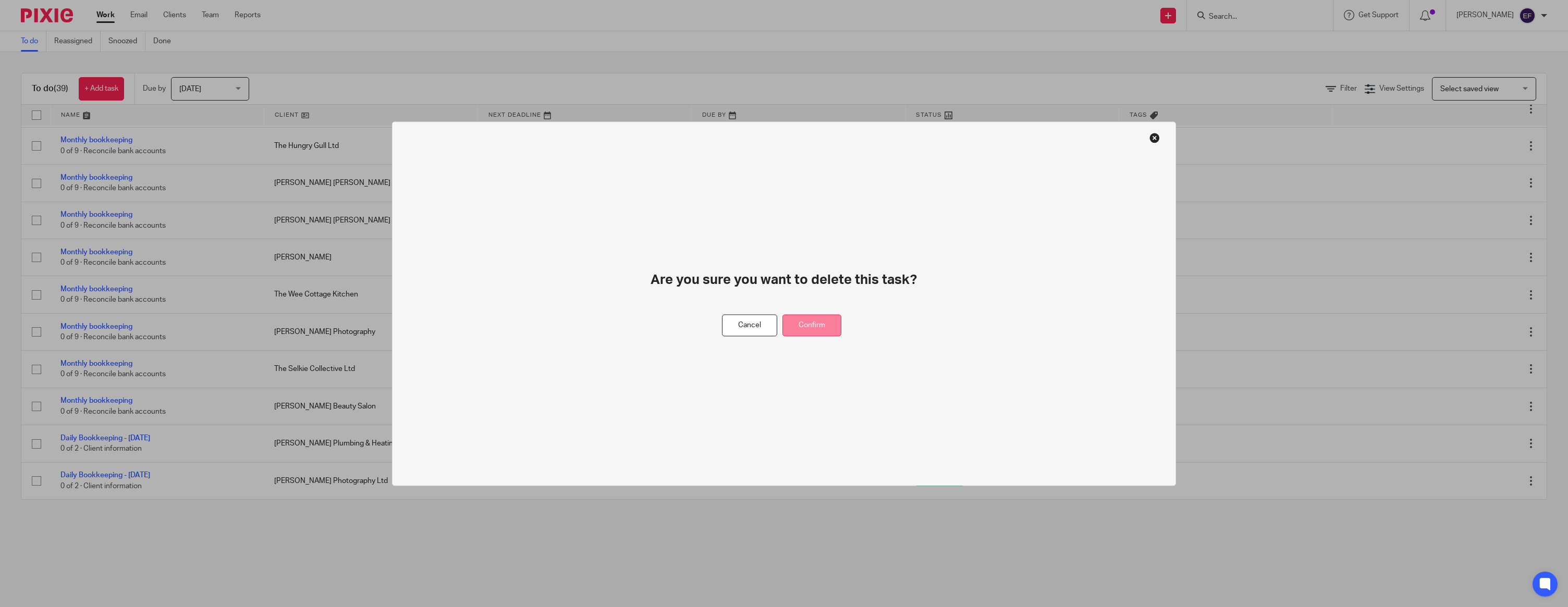
click at [818, 329] on button "Confirm" at bounding box center [812, 325] width 59 height 23
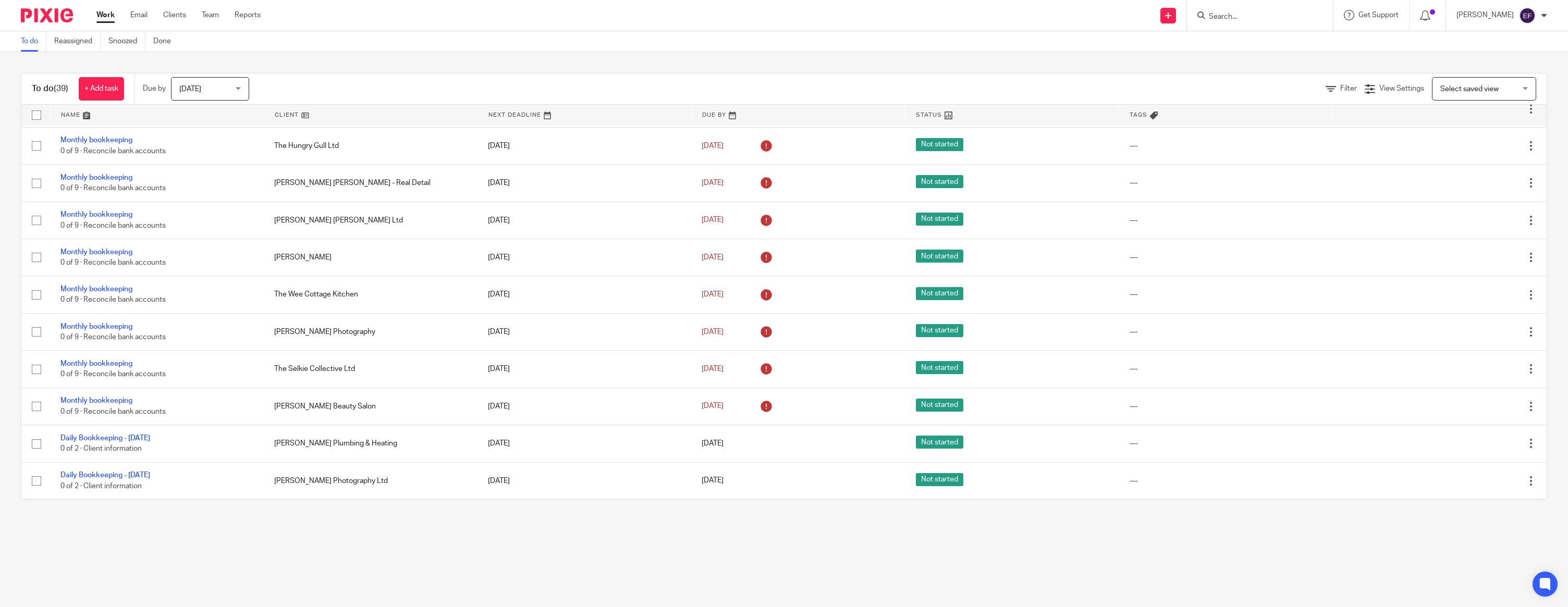
scroll to position [343, 0]
